Goal: Task Accomplishment & Management: Manage account settings

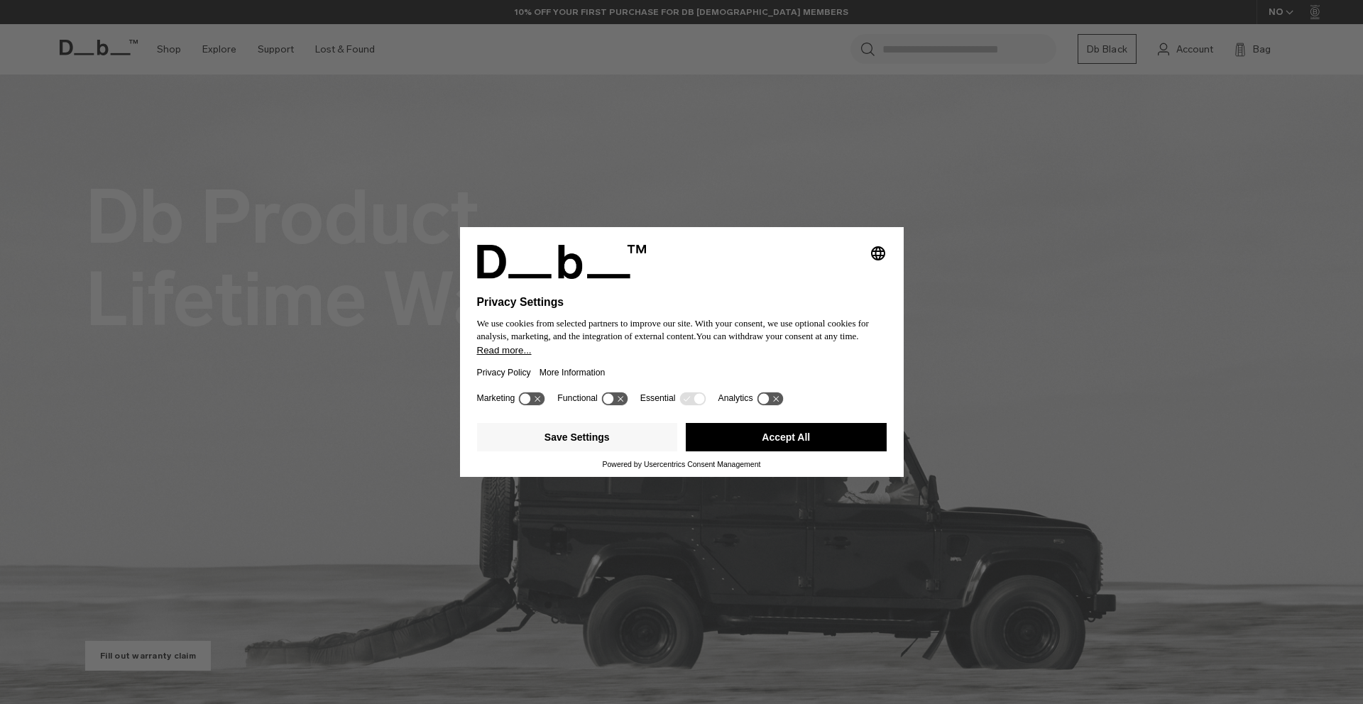
click at [789, 432] on button "Accept All" at bounding box center [786, 437] width 201 height 28
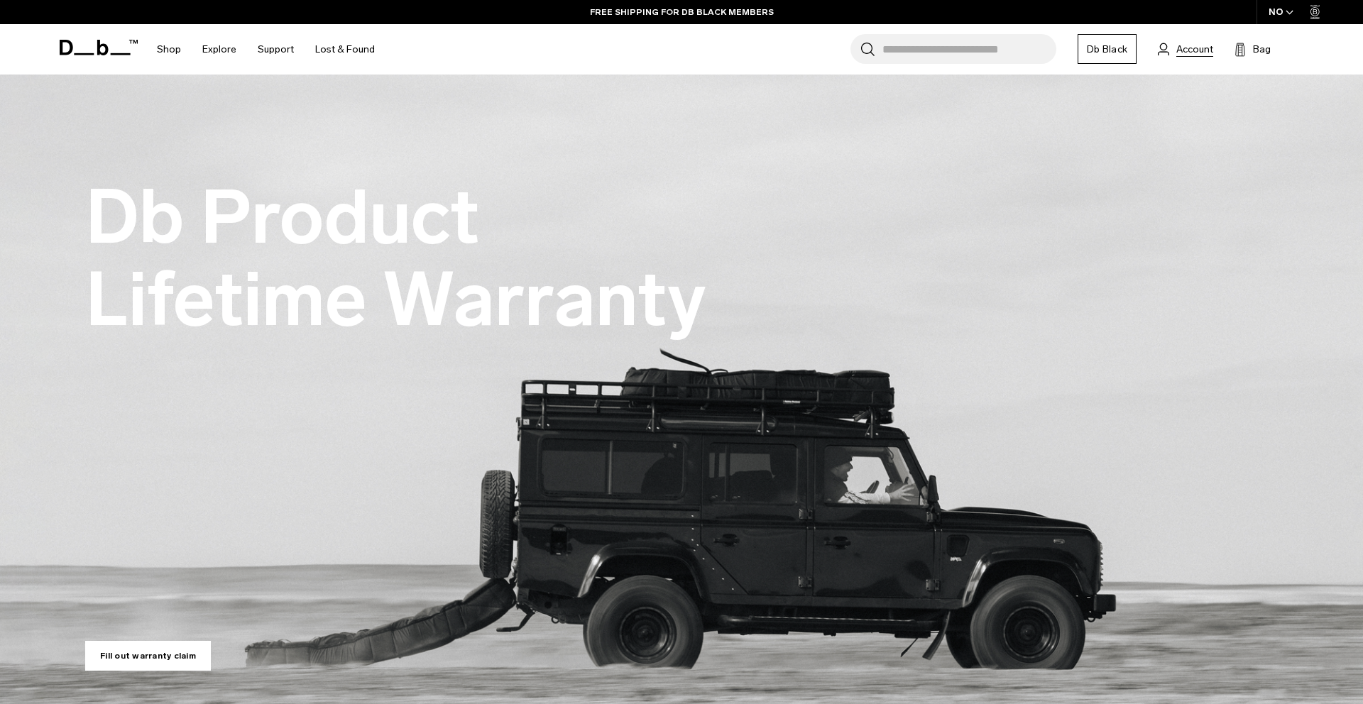
click at [1208, 48] on span "Account" at bounding box center [1195, 49] width 37 height 15
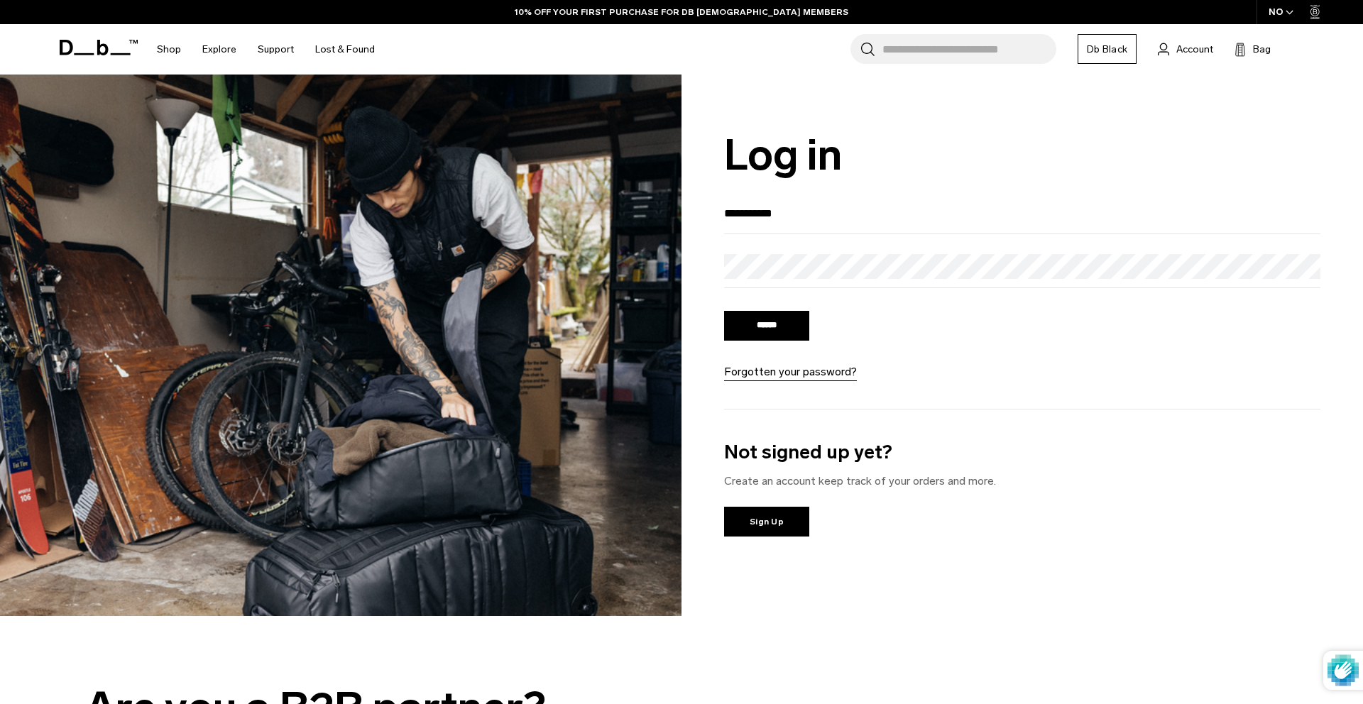
type input "**********"
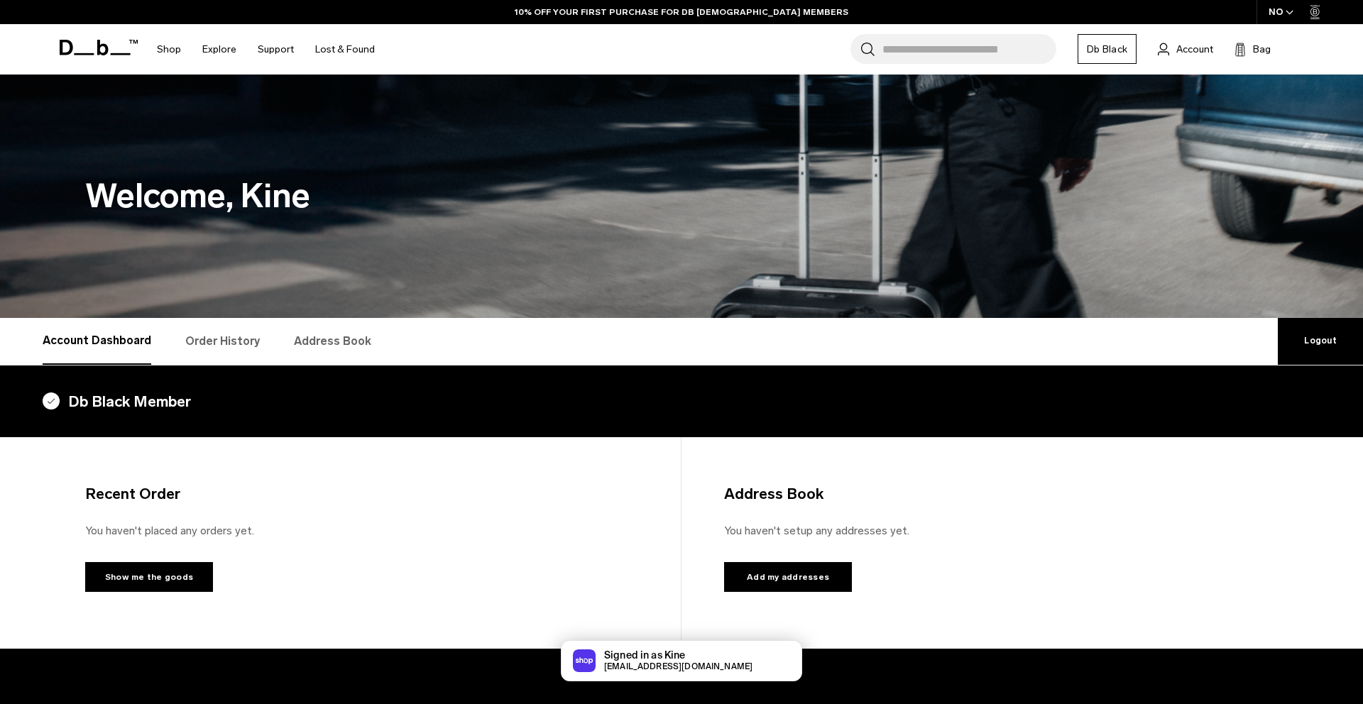
click at [211, 340] on link "Order History" at bounding box center [222, 341] width 75 height 47
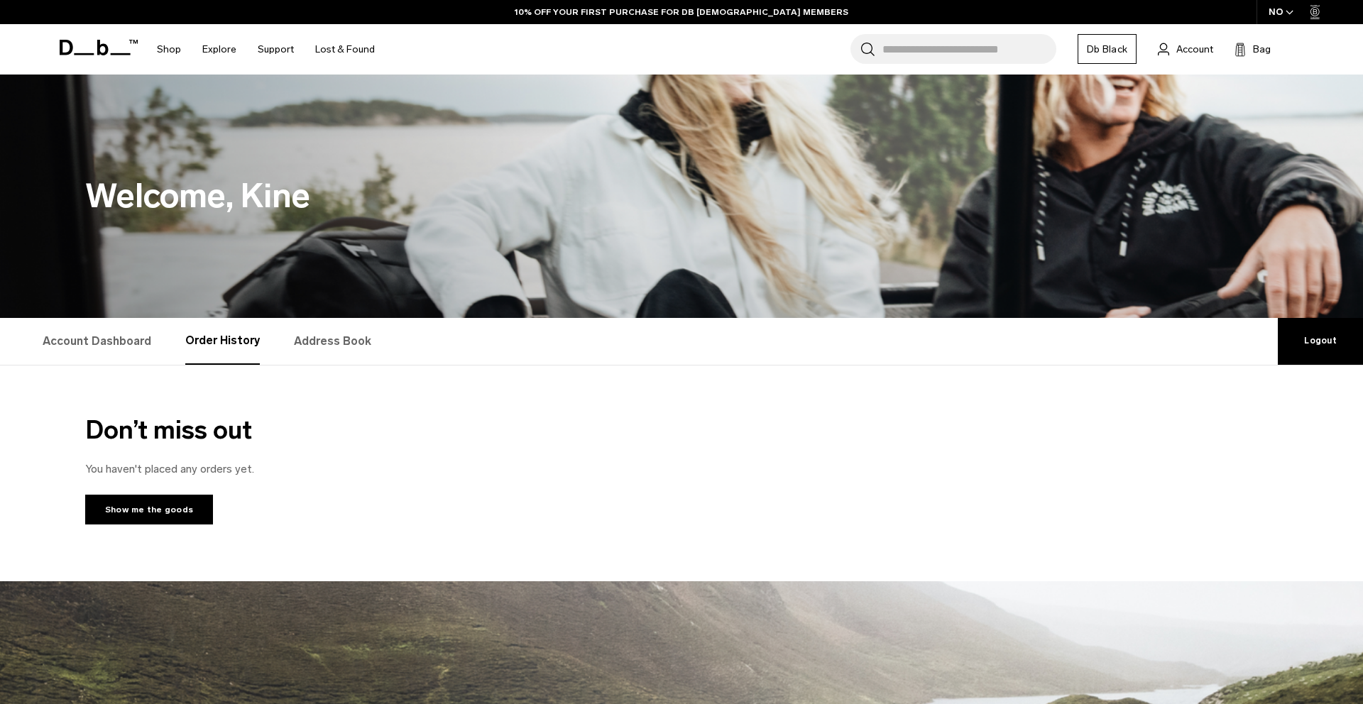
drag, startPoint x: 781, startPoint y: 434, endPoint x: 782, endPoint y: 411, distance: 22.7
click at [781, 434] on h2 "Don’t miss out" at bounding box center [681, 430] width 1193 height 38
